Goal: Find specific page/section: Find specific page/section

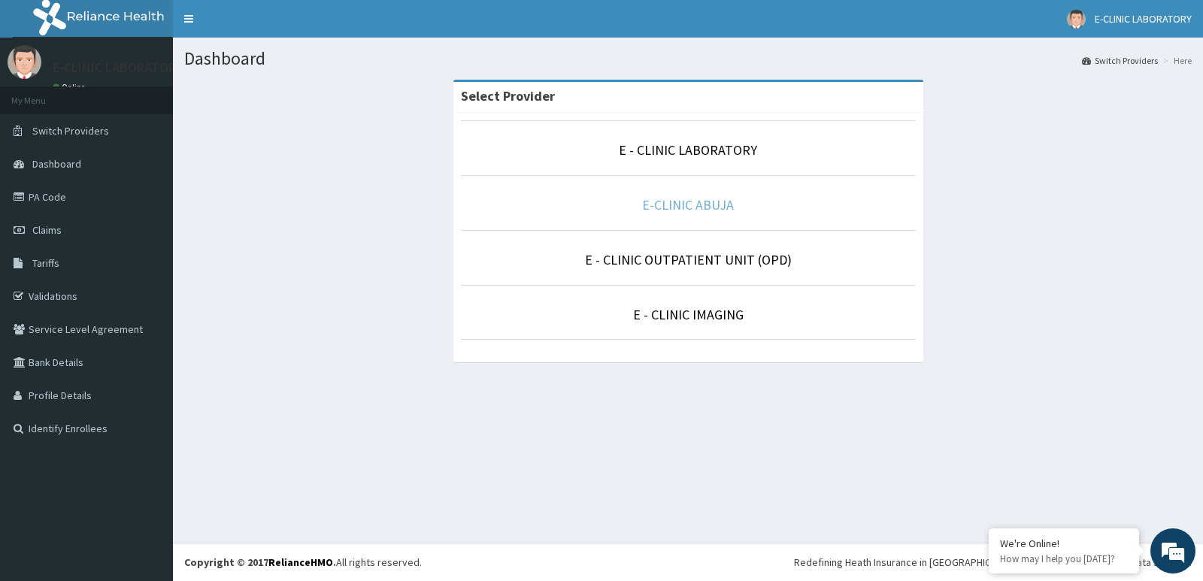
click at [677, 204] on link "E-CLINIC ABUJA" at bounding box center [688, 204] width 92 height 17
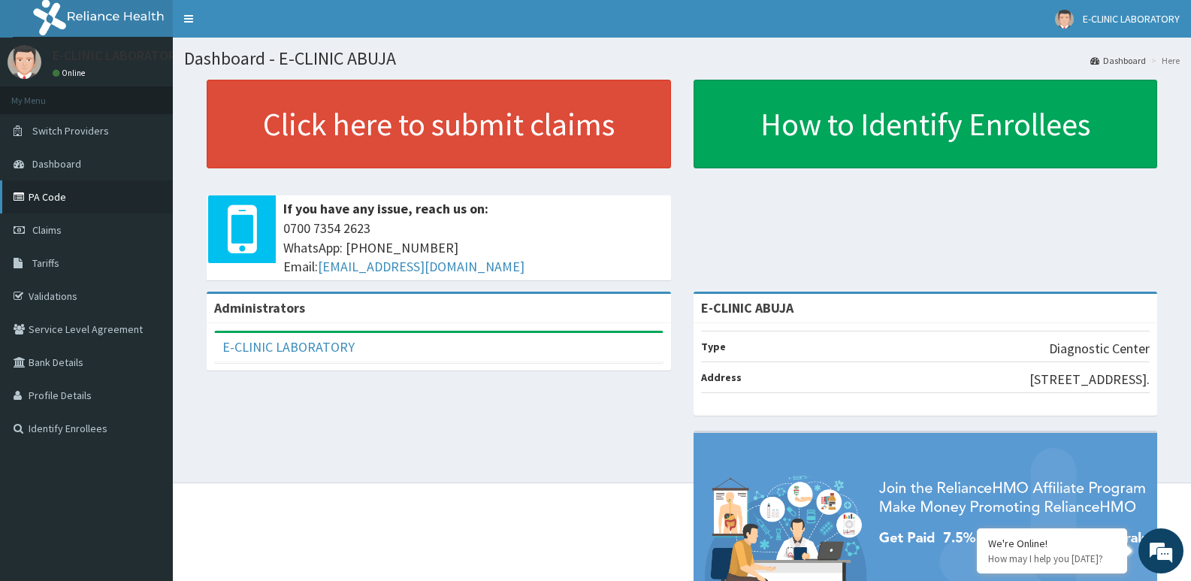
click at [41, 197] on link "PA Code" at bounding box center [86, 196] width 173 height 33
